Goal: Navigation & Orientation: Find specific page/section

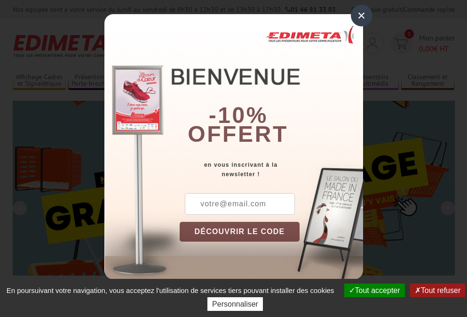
click at [373, 290] on button "Tout accepter" at bounding box center [374, 290] width 61 height 14
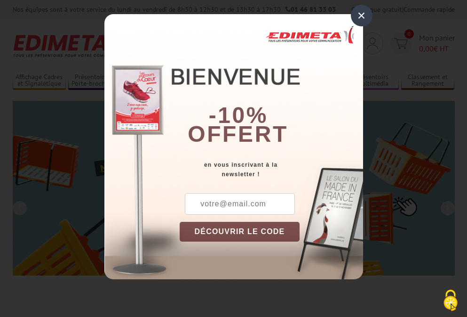
click at [361, 15] on div "×" at bounding box center [362, 16] width 22 height 22
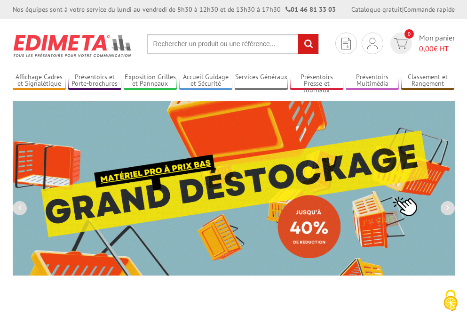
click at [0, 0] on div "Nos équipes sont à votre service du [DATE] au [DATE] de 8h30 à 12h30 et de 13h3…" at bounding box center [233, 9] width 467 height 19
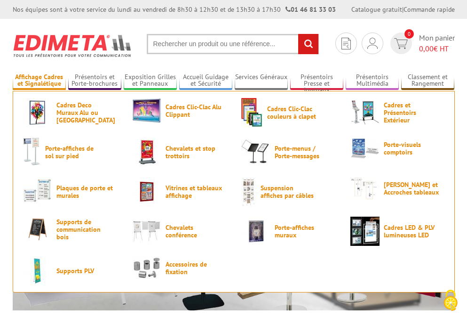
click at [39, 80] on link "Affichage Cadres et Signalétique" at bounding box center [39, 81] width 53 height 16
